Goal: Task Accomplishment & Management: Manage account settings

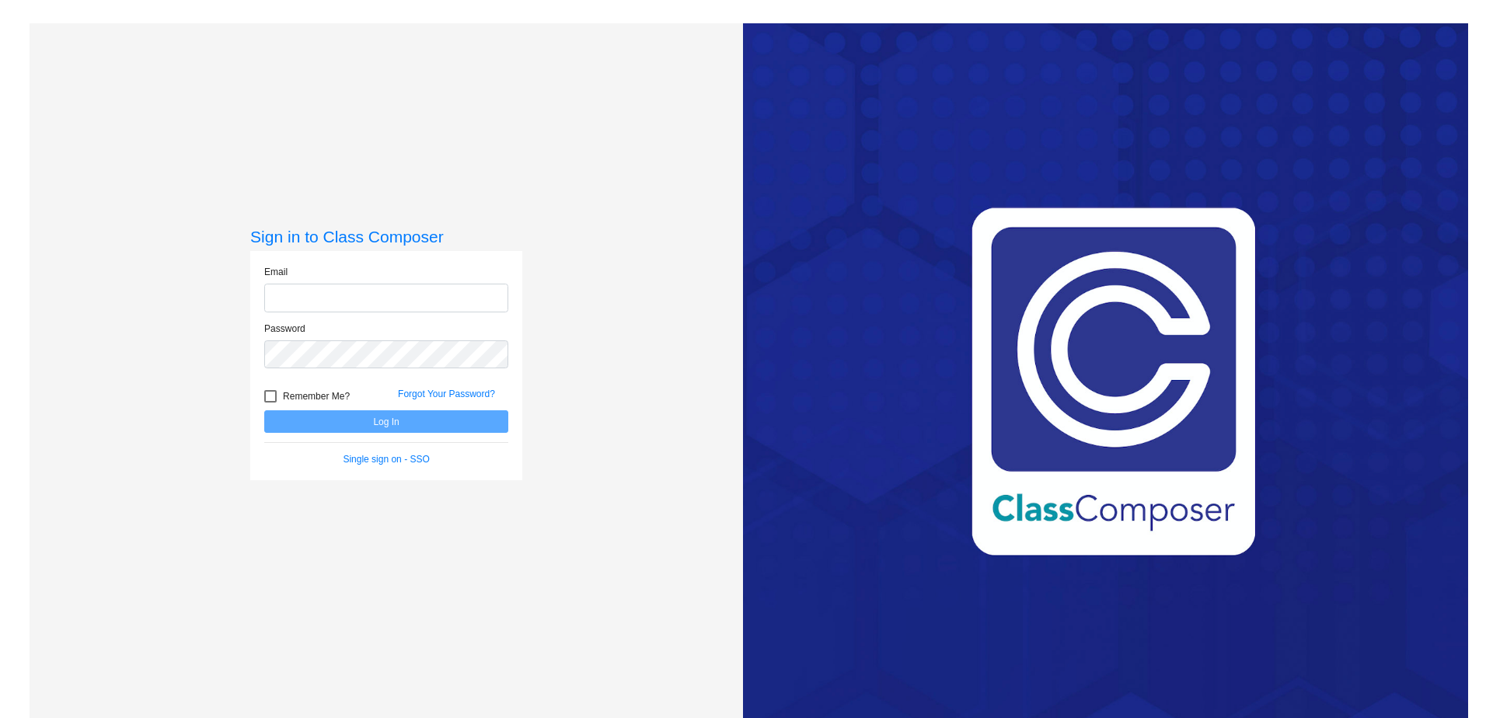
click at [270, 396] on form "Email Password Remember Me? Forgot Your Password? Log In Single sign on - SSO" at bounding box center [386, 365] width 244 height 201
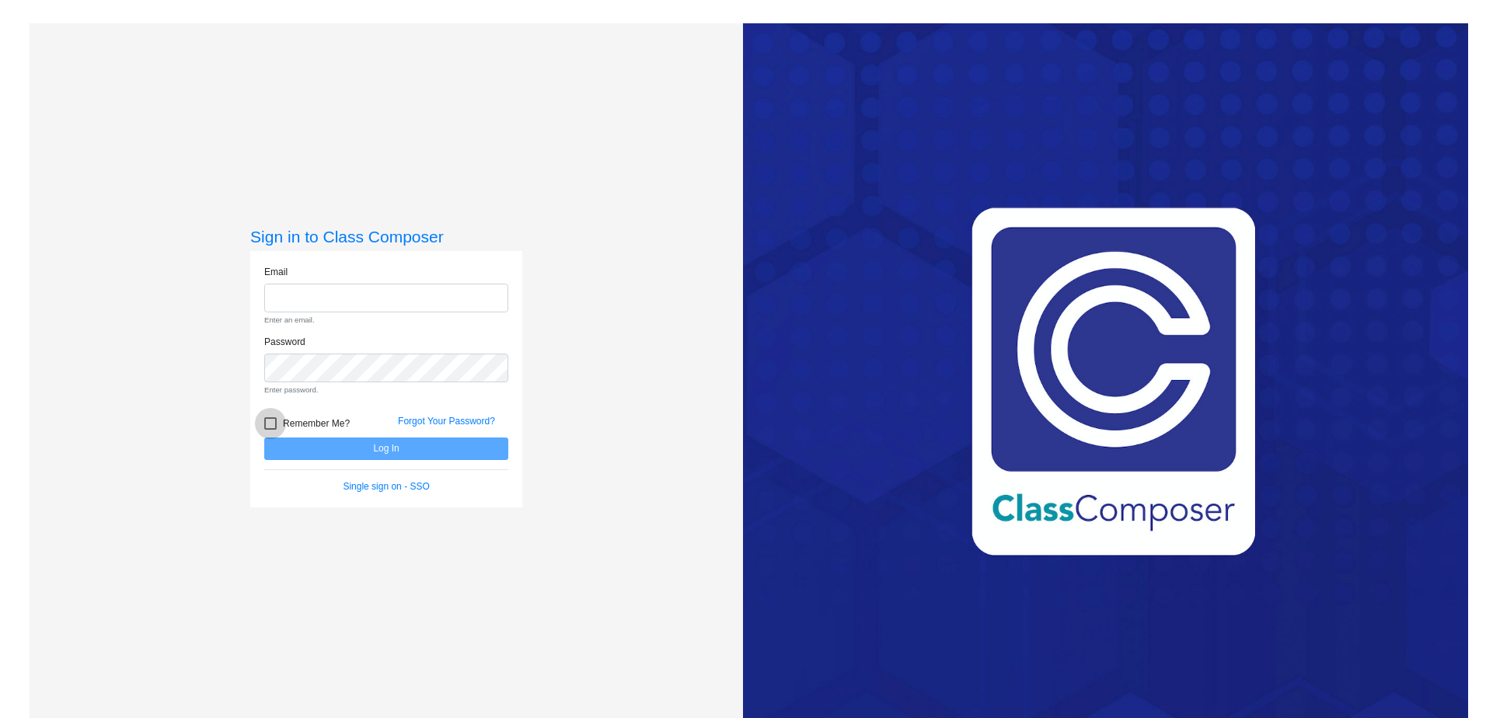
click at [272, 430] on label "Remember Me?" at bounding box center [306, 423] width 85 height 19
click at [270, 430] on input "Remember Me?" at bounding box center [270, 430] width 1 height 1
checkbox input "true"
click at [349, 295] on input "email" at bounding box center [386, 298] width 244 height 29
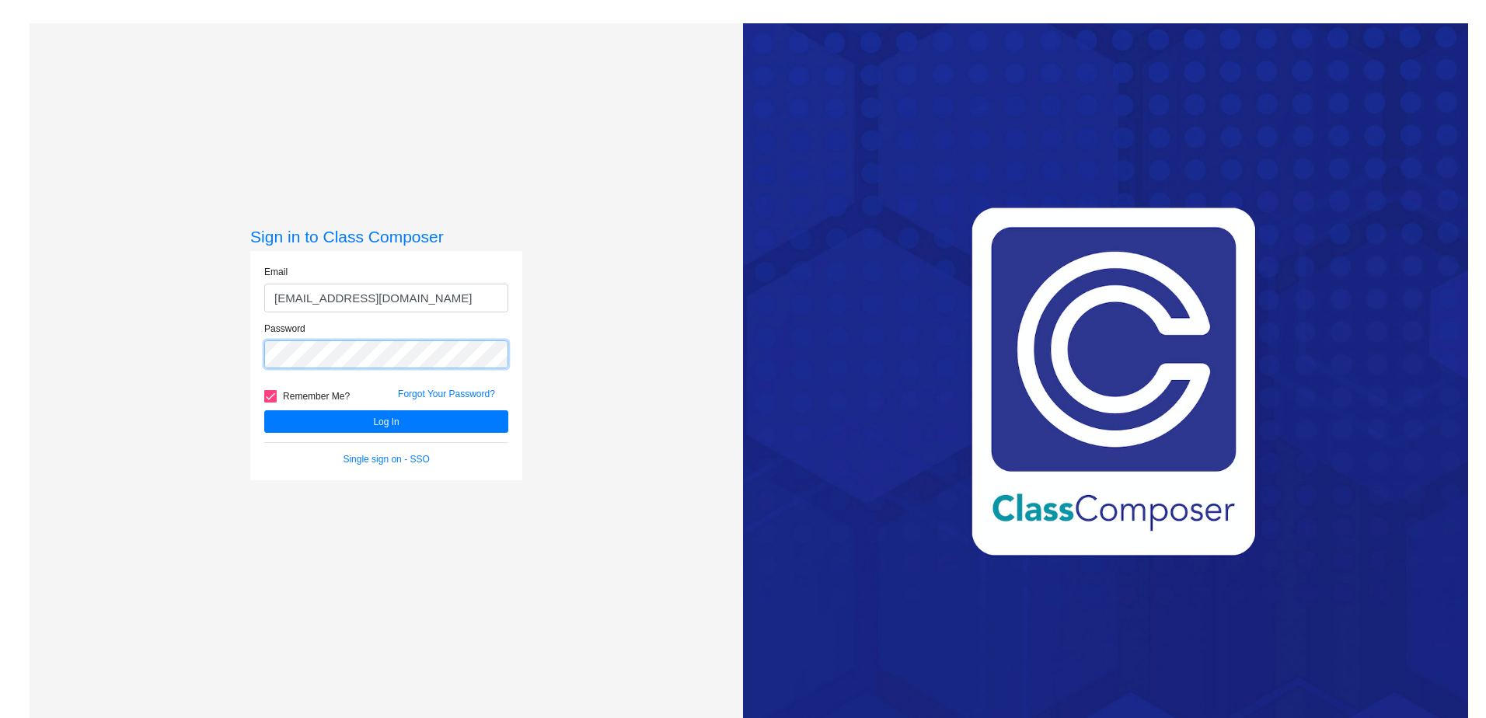
click at [264, 410] on button "Log In" at bounding box center [386, 421] width 244 height 23
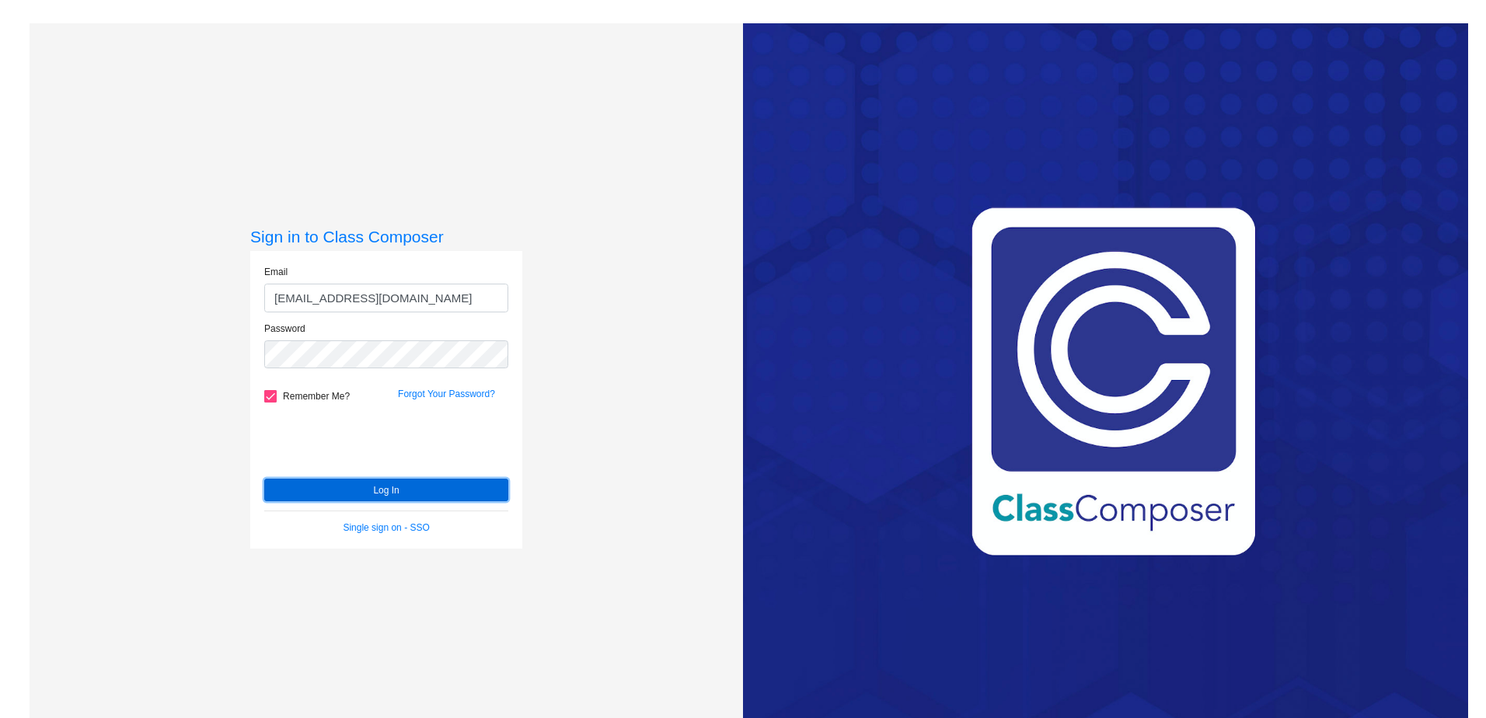
click at [486, 483] on button "Log In" at bounding box center [386, 490] width 244 height 23
click at [476, 298] on input "[EMAIL_ADDRESS][DOMAIN_NAME]" at bounding box center [386, 298] width 244 height 29
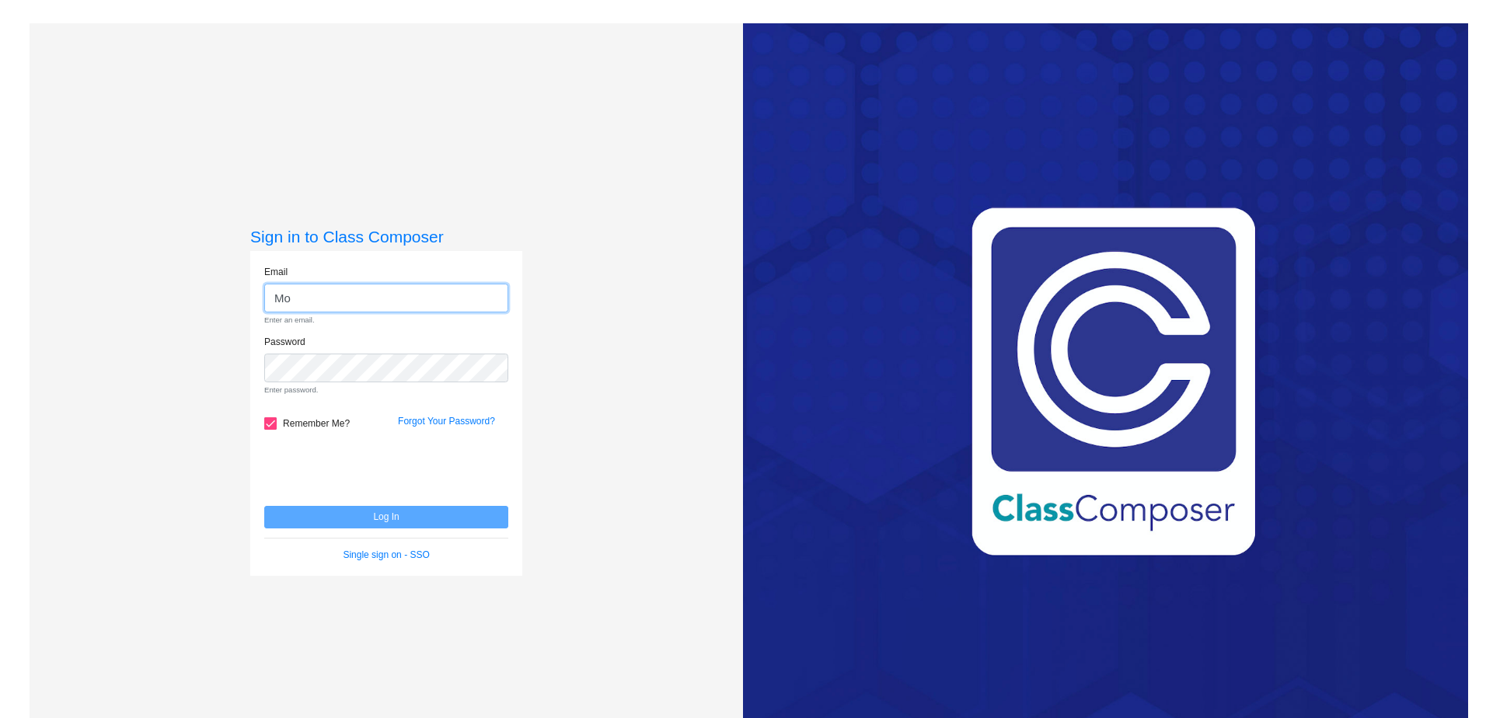
type input "M"
type input "[PERSON_NAME][EMAIL_ADDRESS][PERSON_NAME][PERSON_NAME][DOMAIN_NAME]"
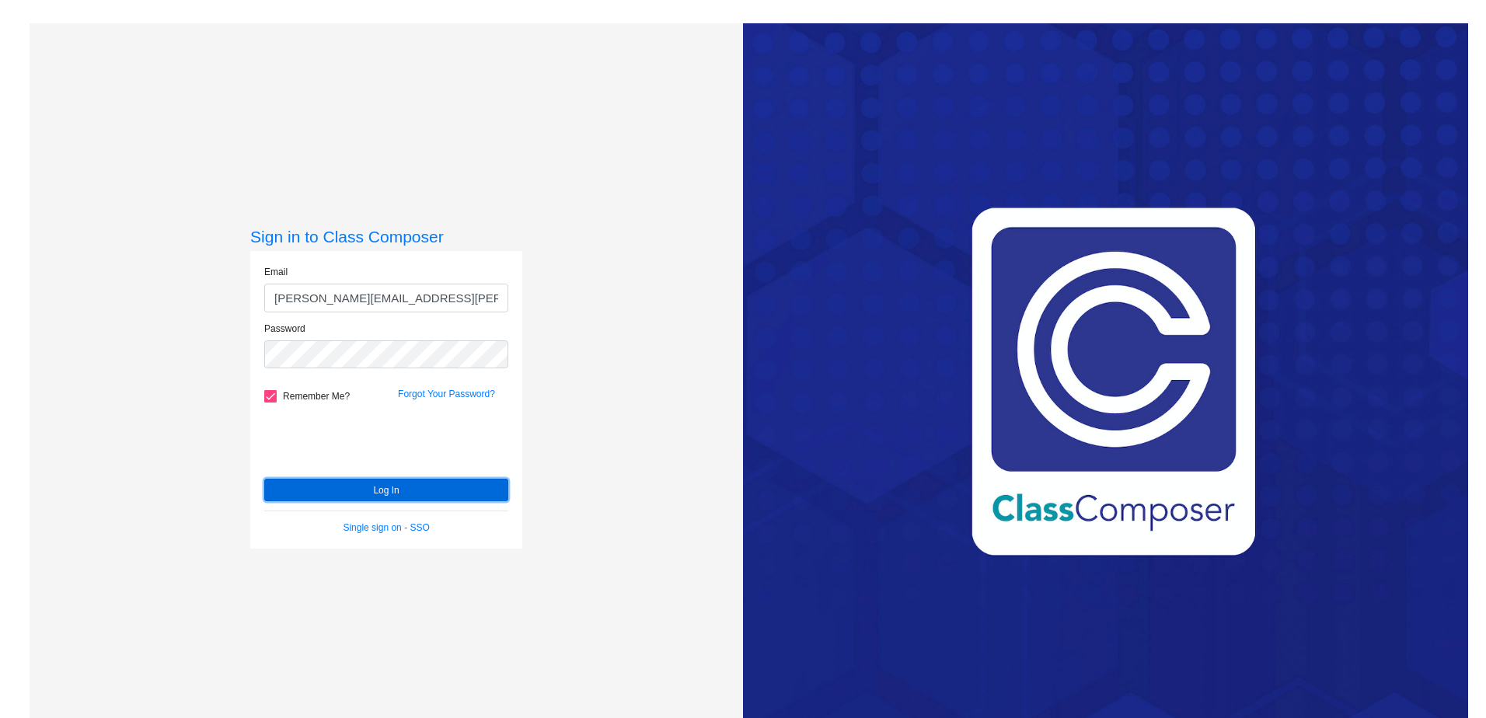
click at [330, 483] on button "Log In" at bounding box center [386, 490] width 244 height 23
click at [347, 496] on button "Log In" at bounding box center [386, 490] width 244 height 23
click at [302, 483] on button "Log In" at bounding box center [386, 490] width 244 height 23
